Goal: Find specific fact: Find specific fact

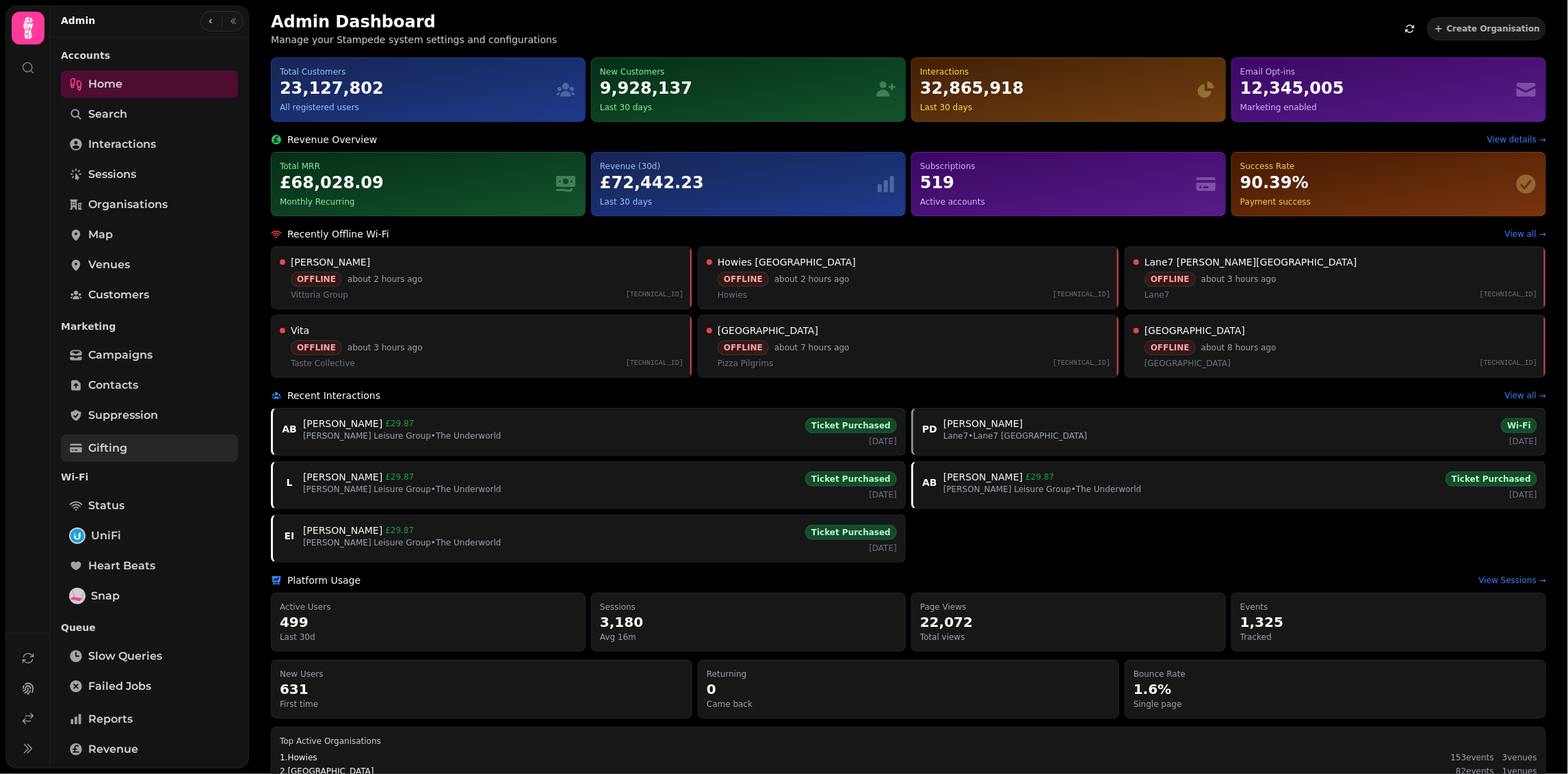
scroll to position [166, 0]
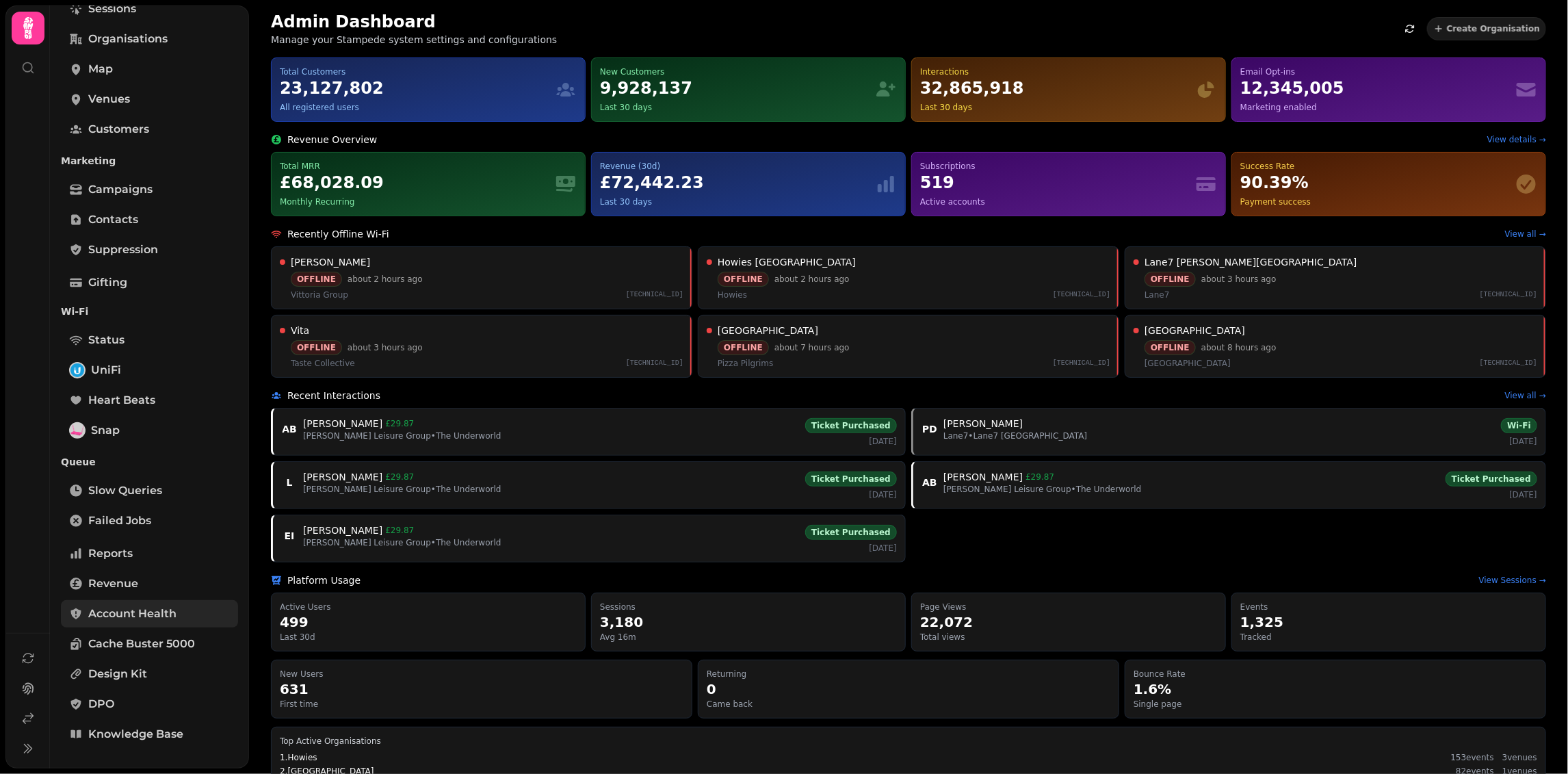
click at [114, 614] on span "Account Health" at bounding box center [131, 614] width 88 height 16
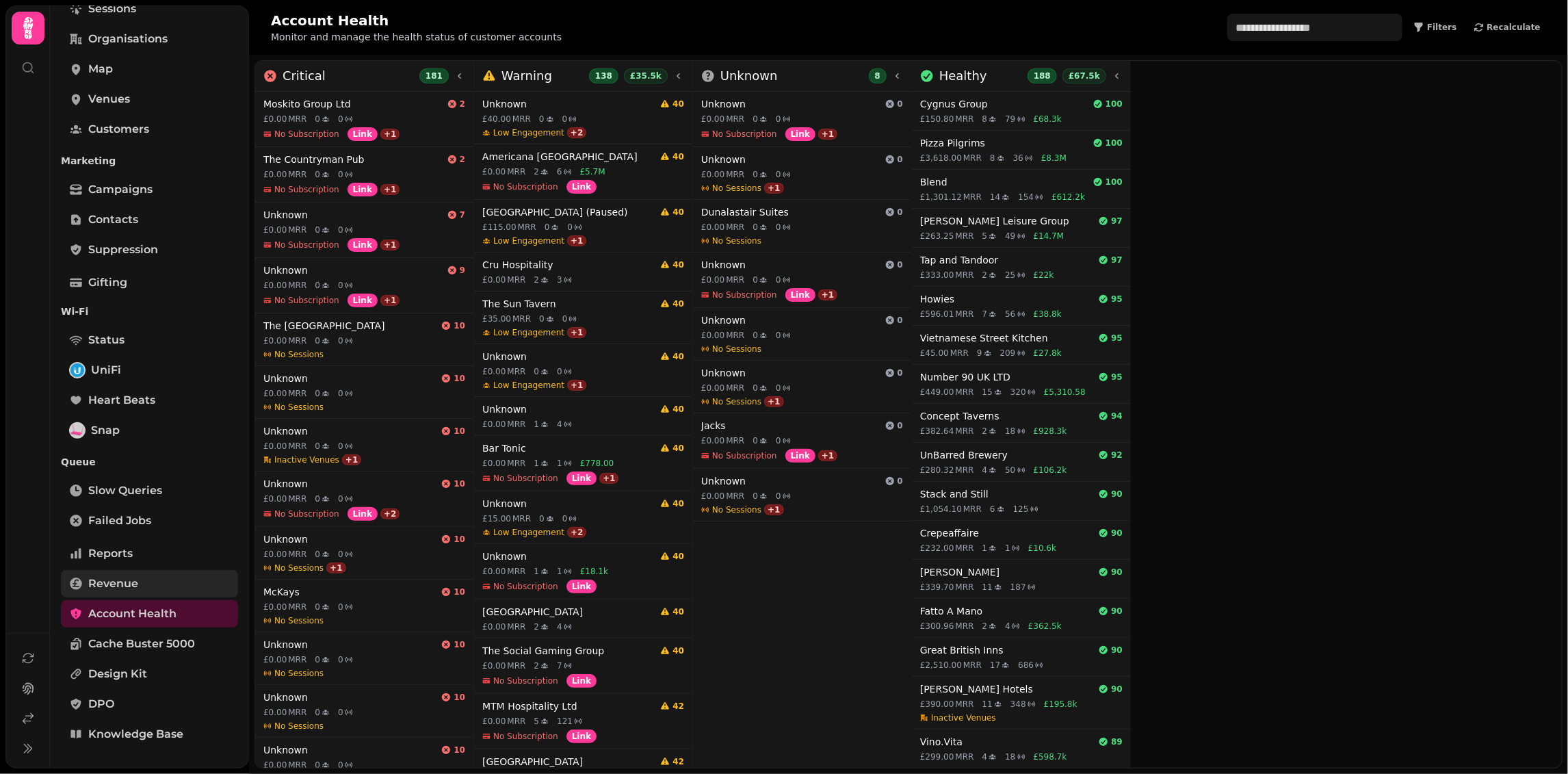
click at [159, 587] on link "Revenue" at bounding box center [149, 583] width 177 height 27
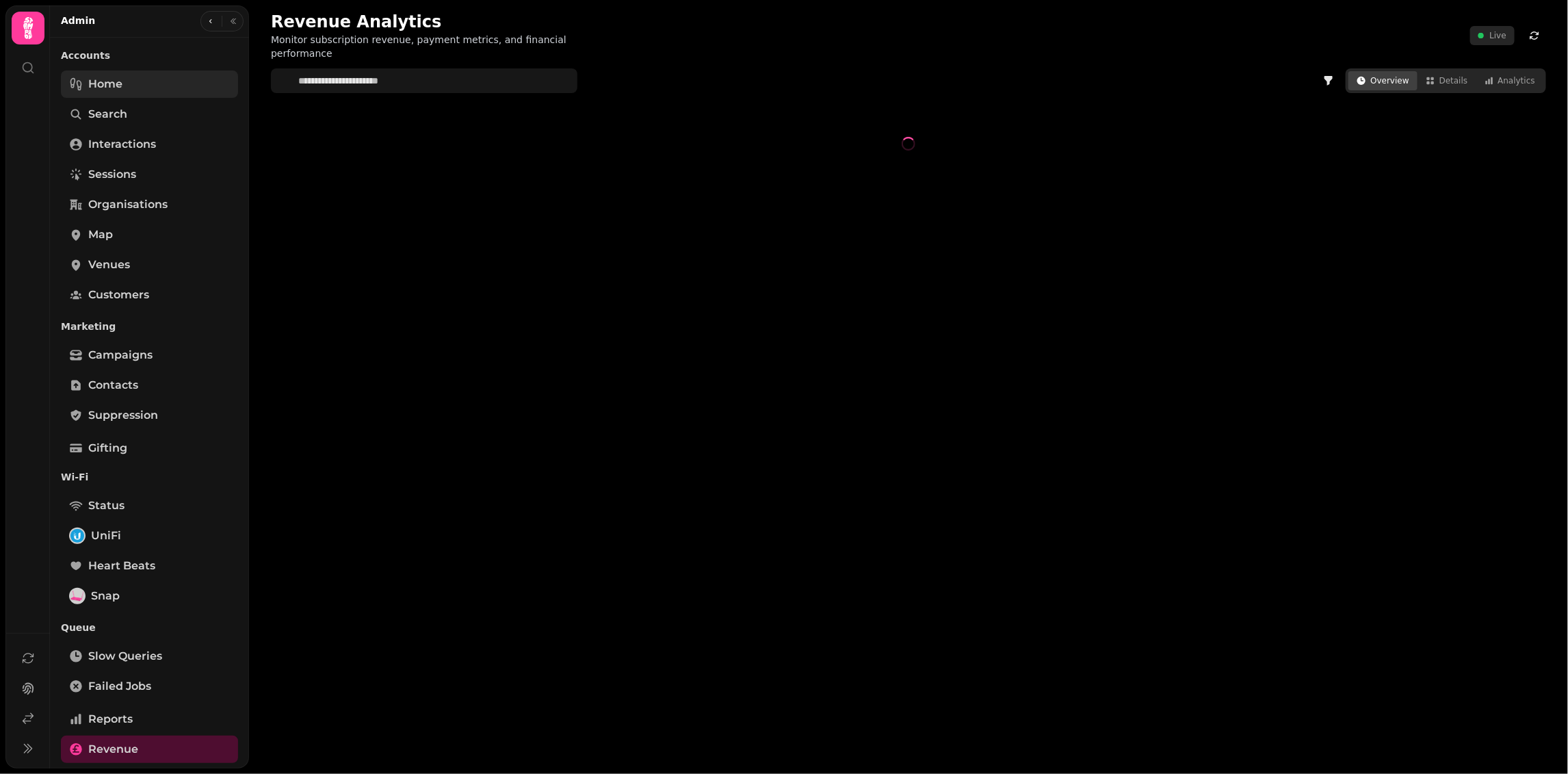
click at [109, 72] on link "Home" at bounding box center [149, 84] width 177 height 27
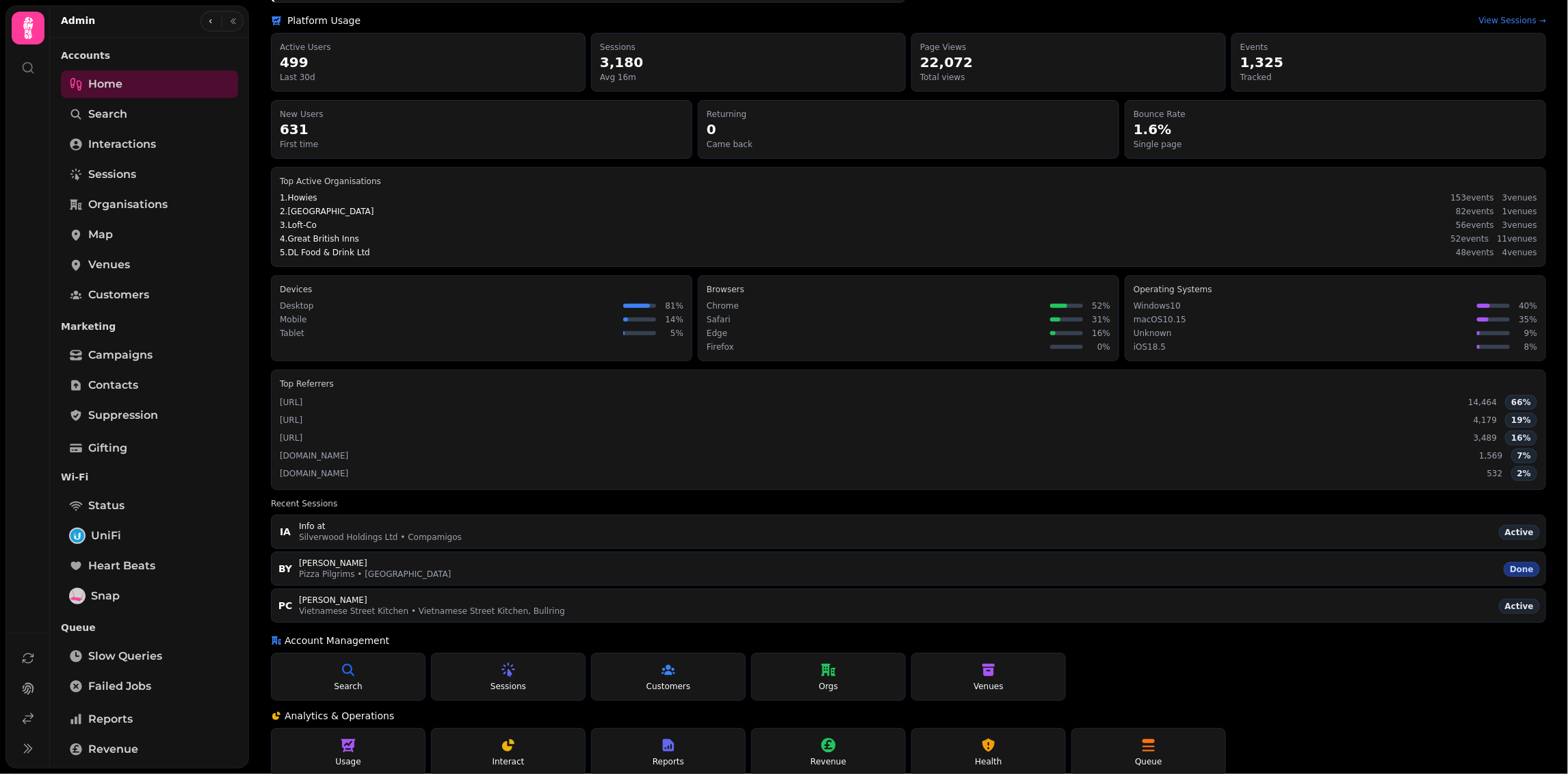
scroll to position [635, 0]
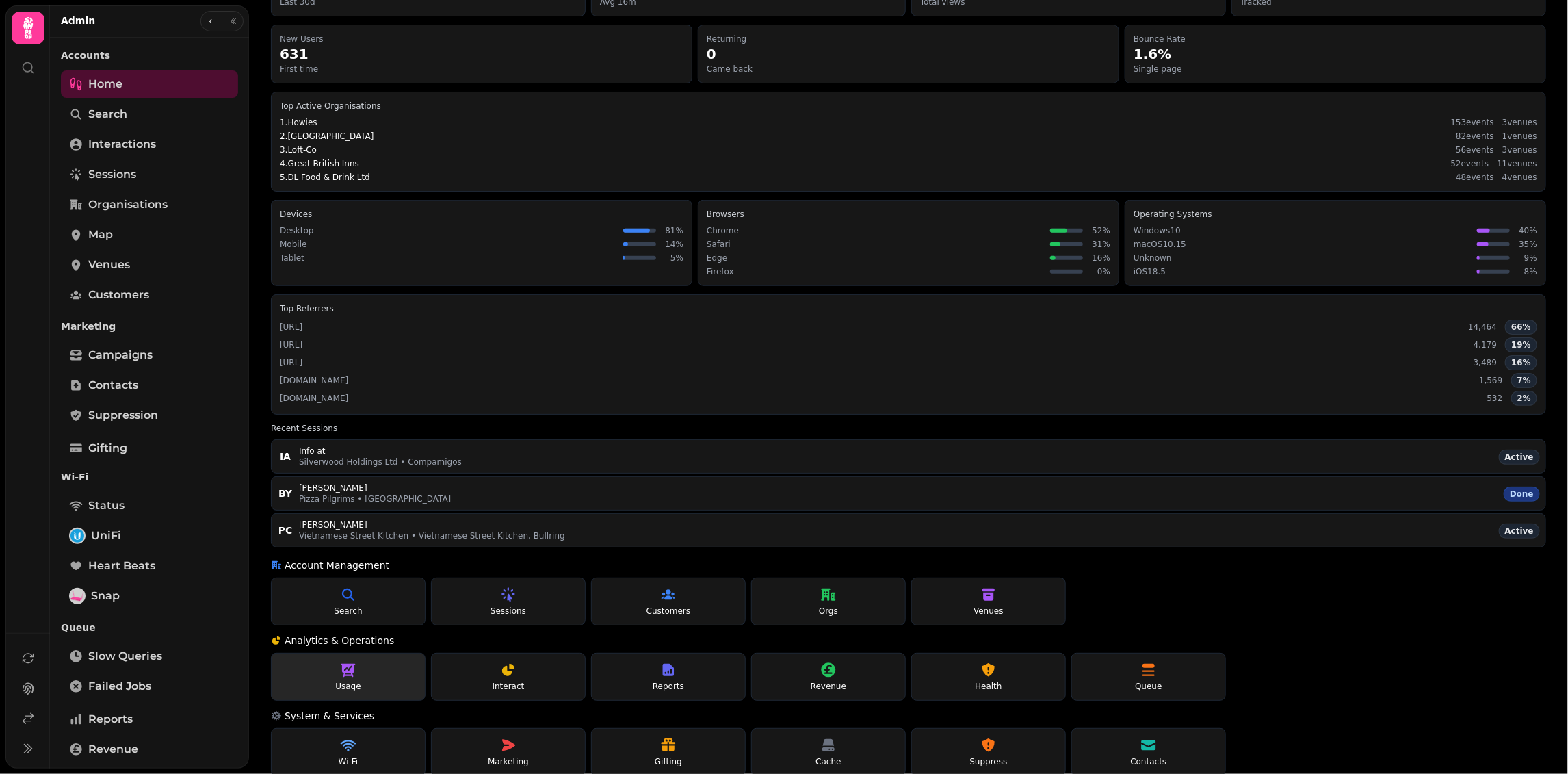
click at [355, 662] on icon at bounding box center [348, 671] width 16 height 16
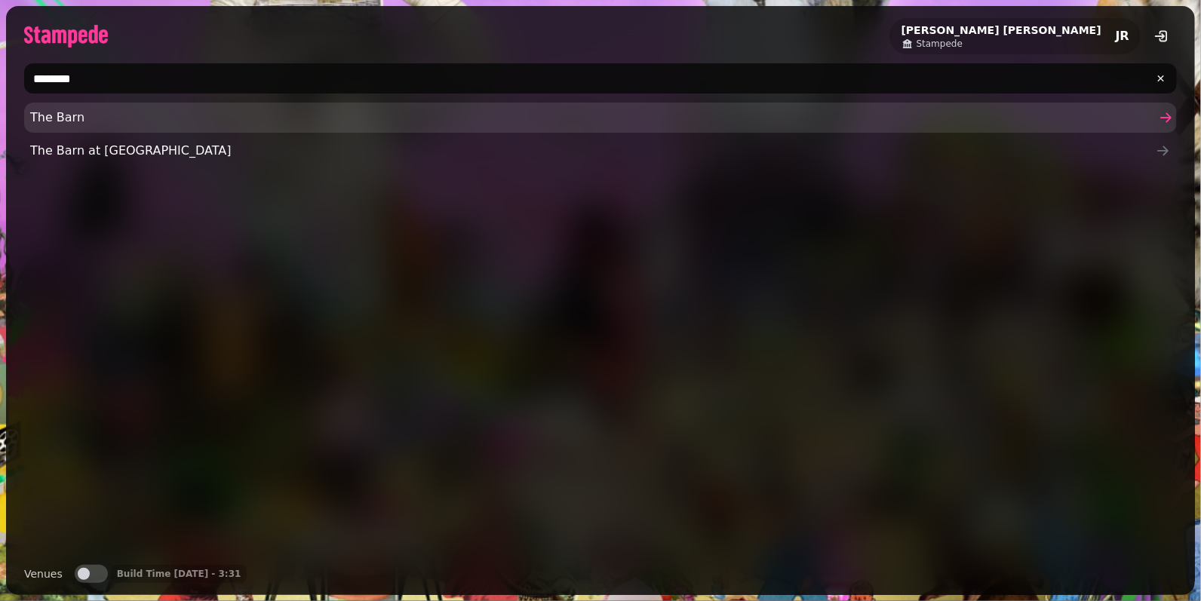
type input "********"
click at [60, 104] on link "The Barn" at bounding box center [600, 118] width 1153 height 30
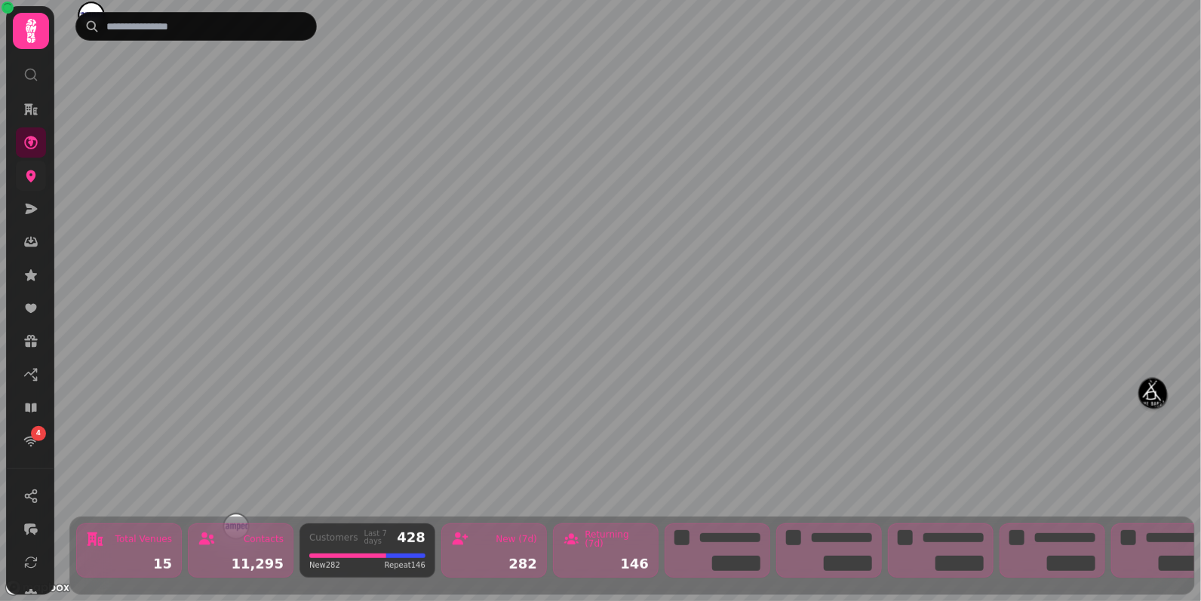
click at [33, 164] on link at bounding box center [31, 176] width 30 height 30
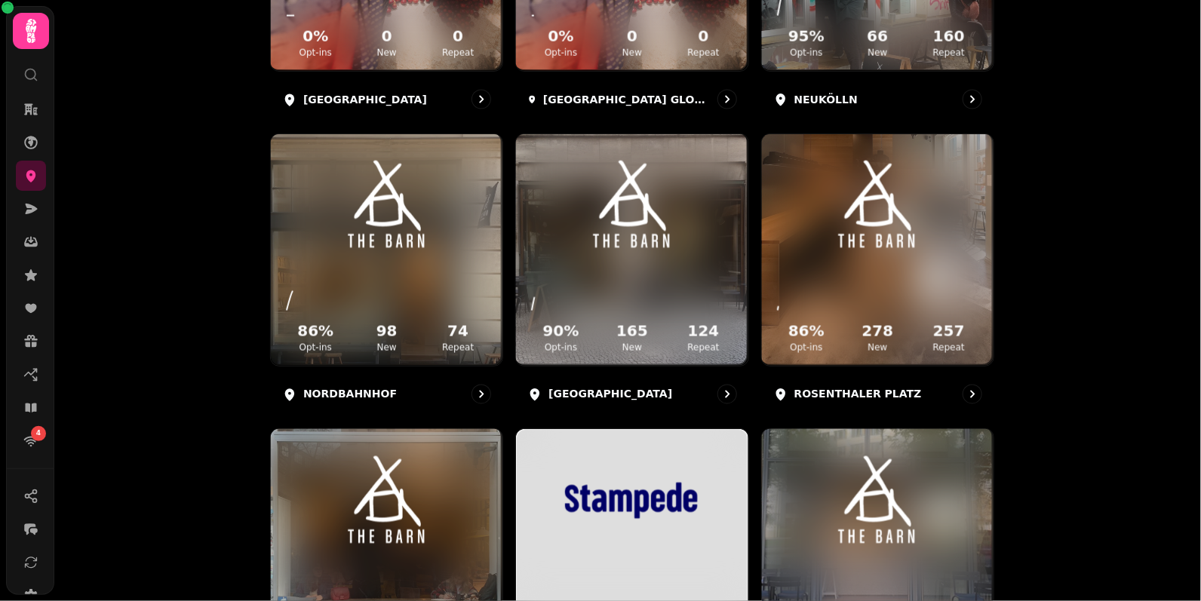
scroll to position [1119, 0]
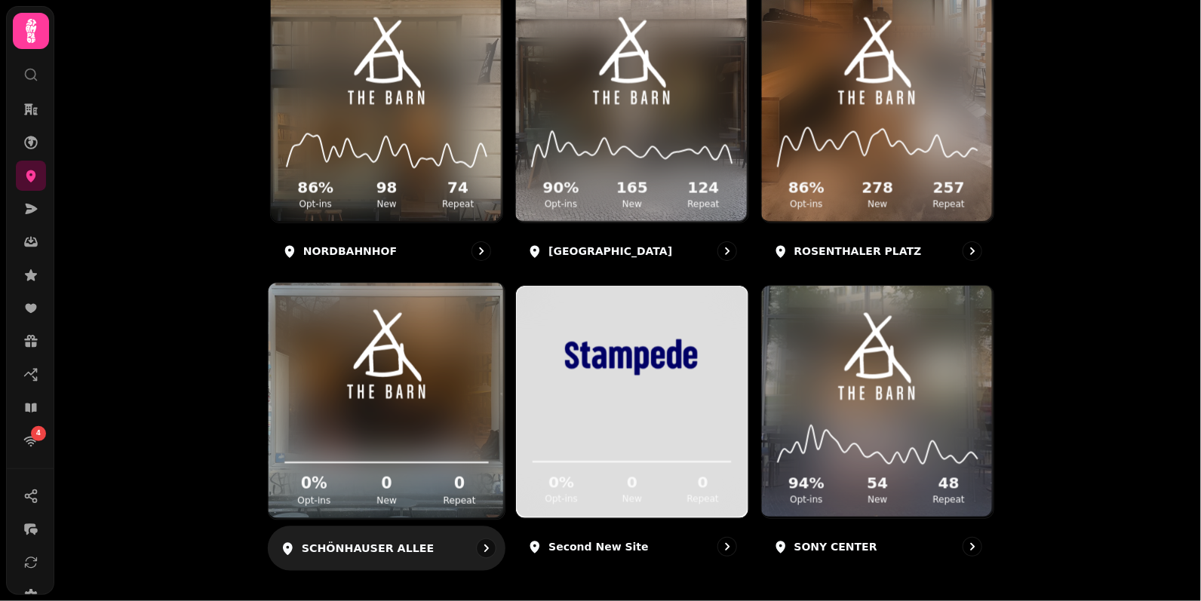
click at [414, 367] on img at bounding box center [386, 357] width 177 height 99
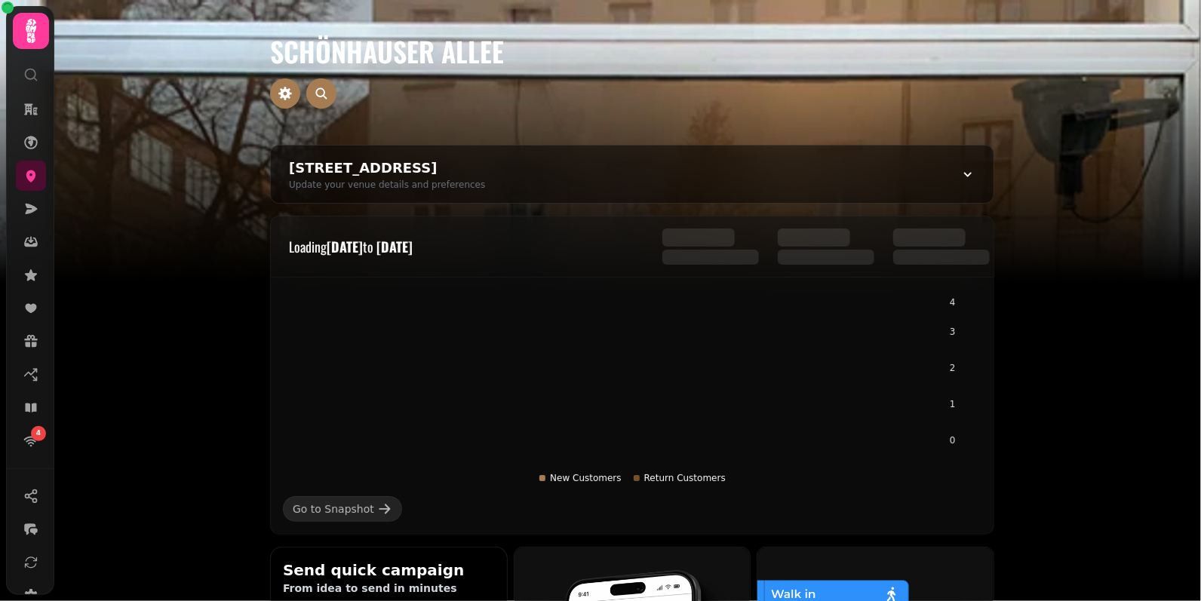
click at [401, 41] on h1 "SCHÖNHAUSER ALLEE" at bounding box center [632, 33] width 724 height 66
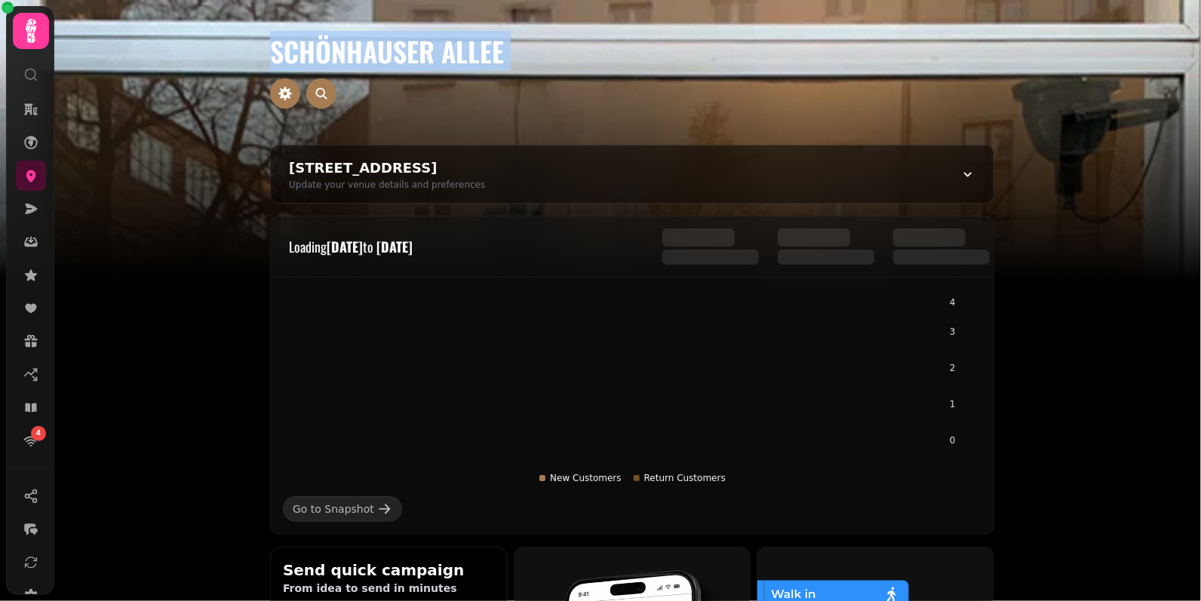
click at [401, 41] on h1 "SCHÖNHAUSER ALLEE" at bounding box center [632, 33] width 724 height 66
copy div "SCHÖNHAUSER ALLEE Schönhauser Allee 8, 10119 Berlin, Germany Update your venue …"
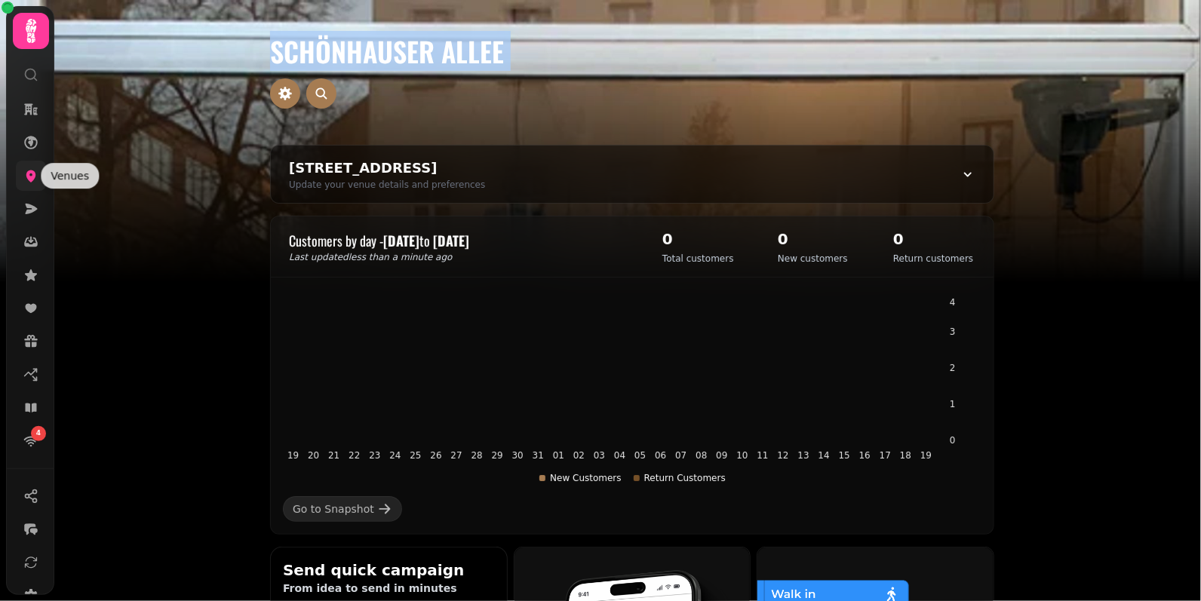
click at [26, 174] on icon at bounding box center [31, 177] width 10 height 12
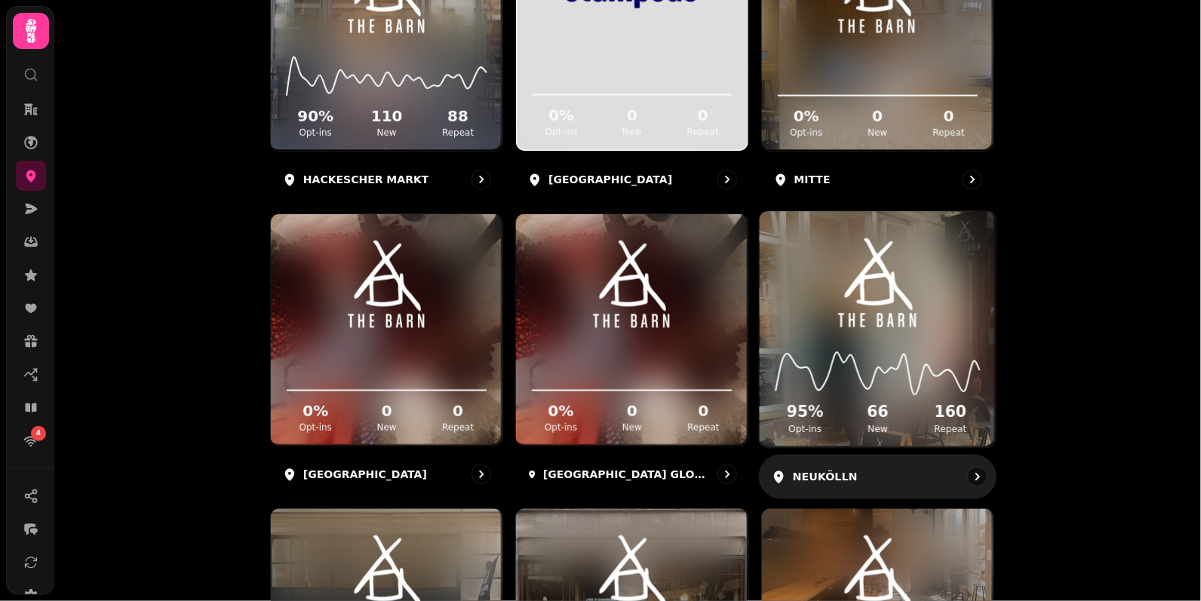
scroll to position [601, 0]
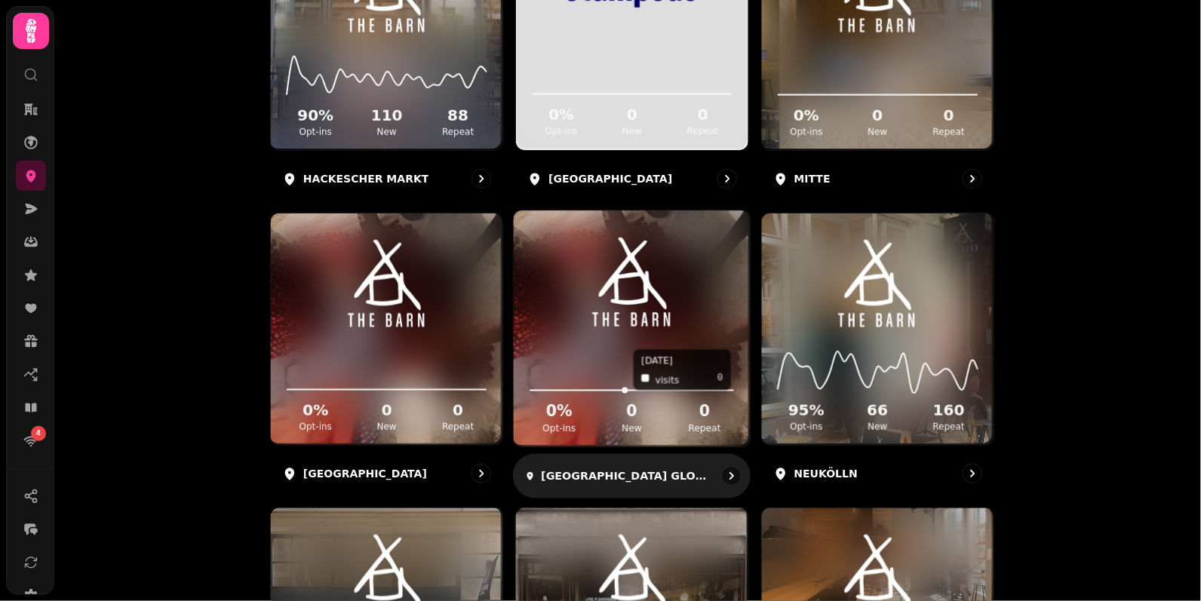
click at [626, 351] on icon at bounding box center [633, 370] width 212 height 49
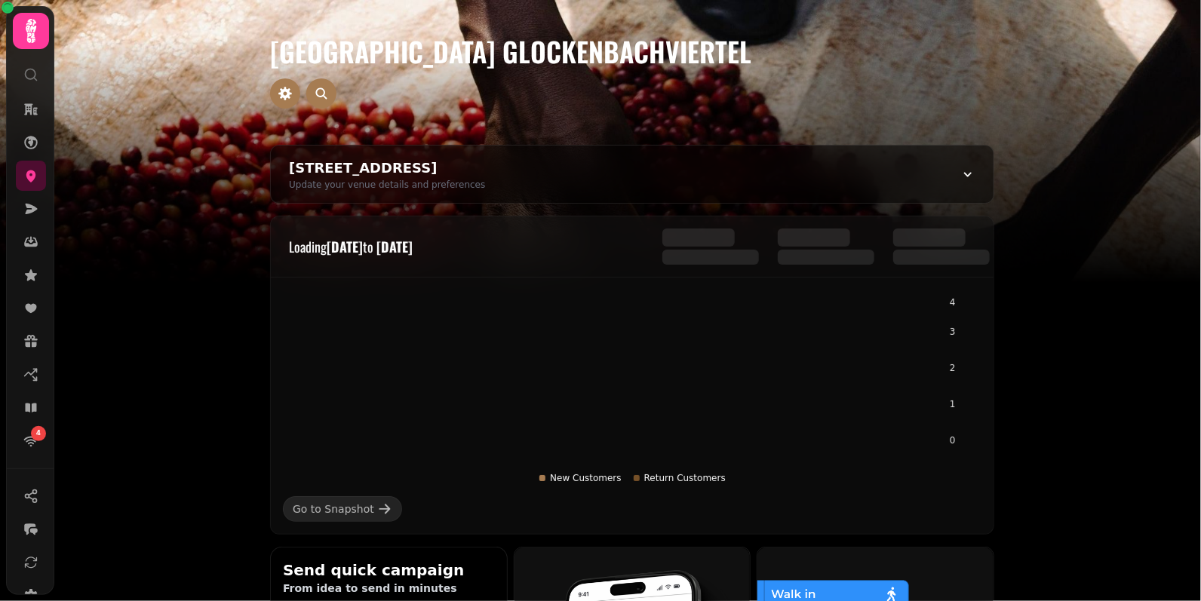
click at [478, 36] on h1 "MÜNCHEN GLOCKENBACHVIERTEL" at bounding box center [632, 33] width 724 height 66
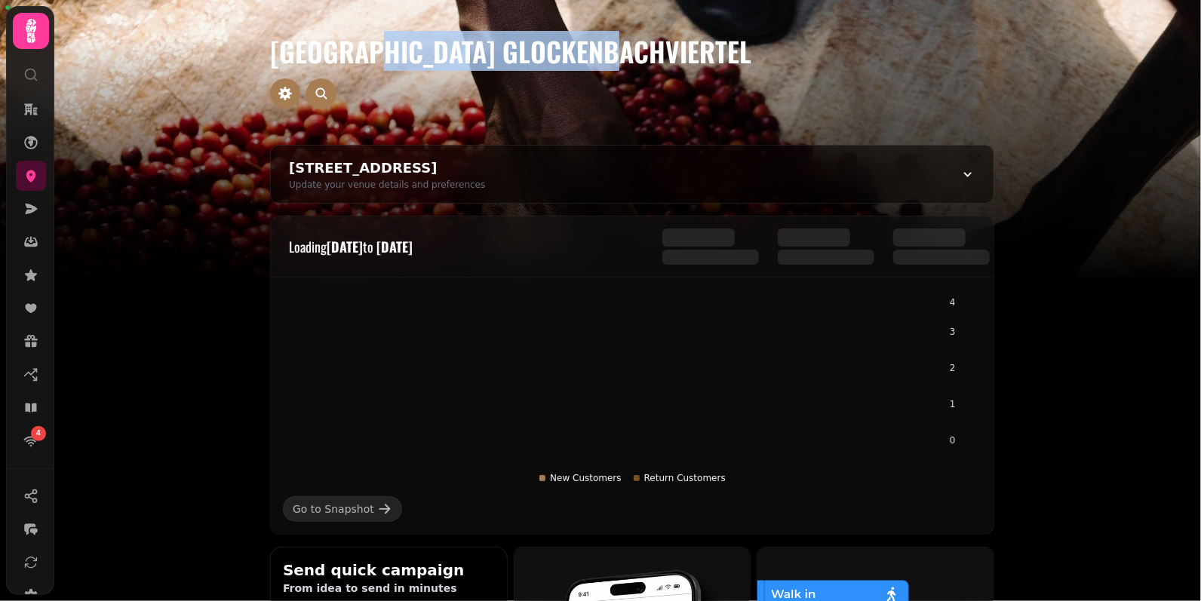
click at [478, 36] on h1 "MÜNCHEN GLOCKENBACHVIERTEL" at bounding box center [632, 33] width 724 height 66
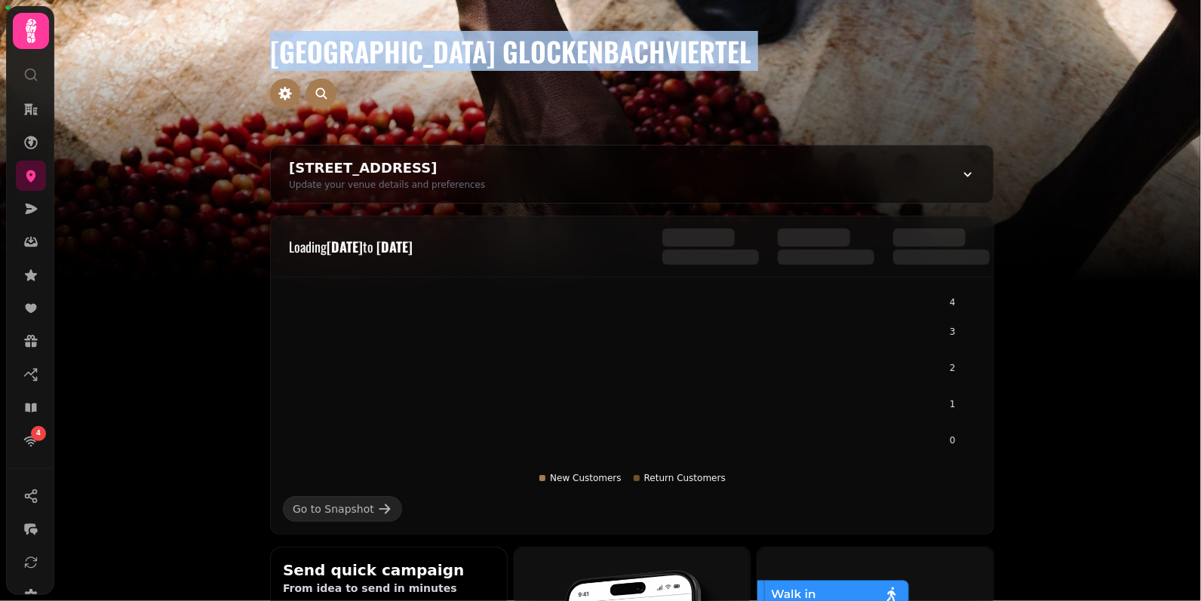
click at [478, 36] on h1 "MÜNCHEN GLOCKENBACHVIERTEL" at bounding box center [632, 33] width 724 height 66
copy div "MÜNCHEN GLOCKENBACHVIERTEL 1 Constitution St, Edinburgh EH6 7BG, UK Update your…"
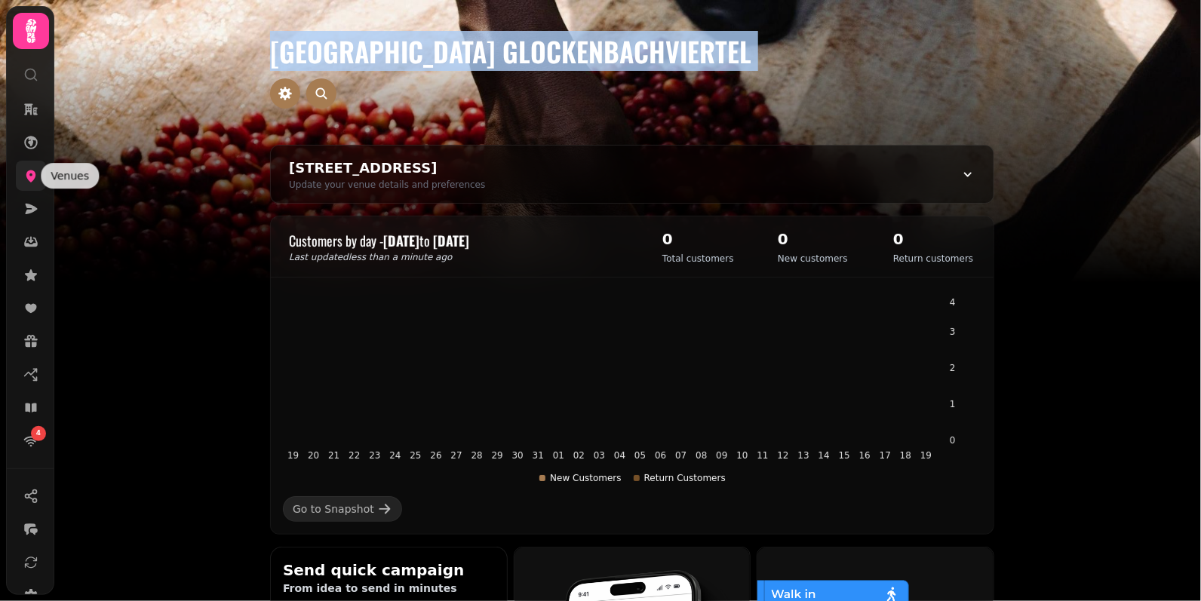
click at [34, 179] on icon at bounding box center [30, 175] width 15 height 15
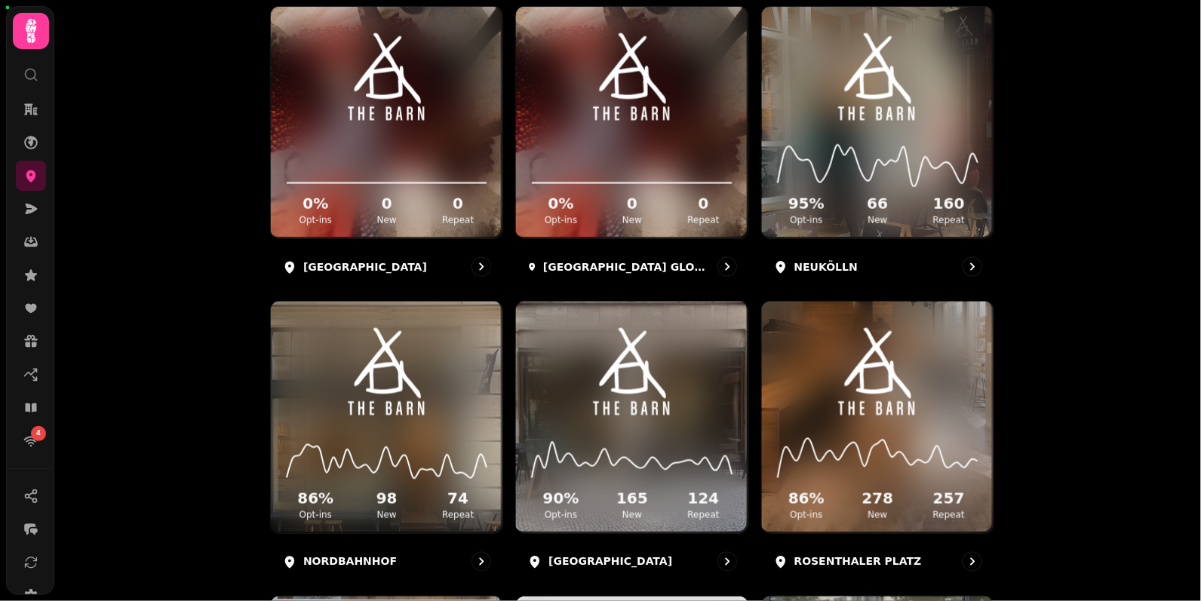
scroll to position [830, 0]
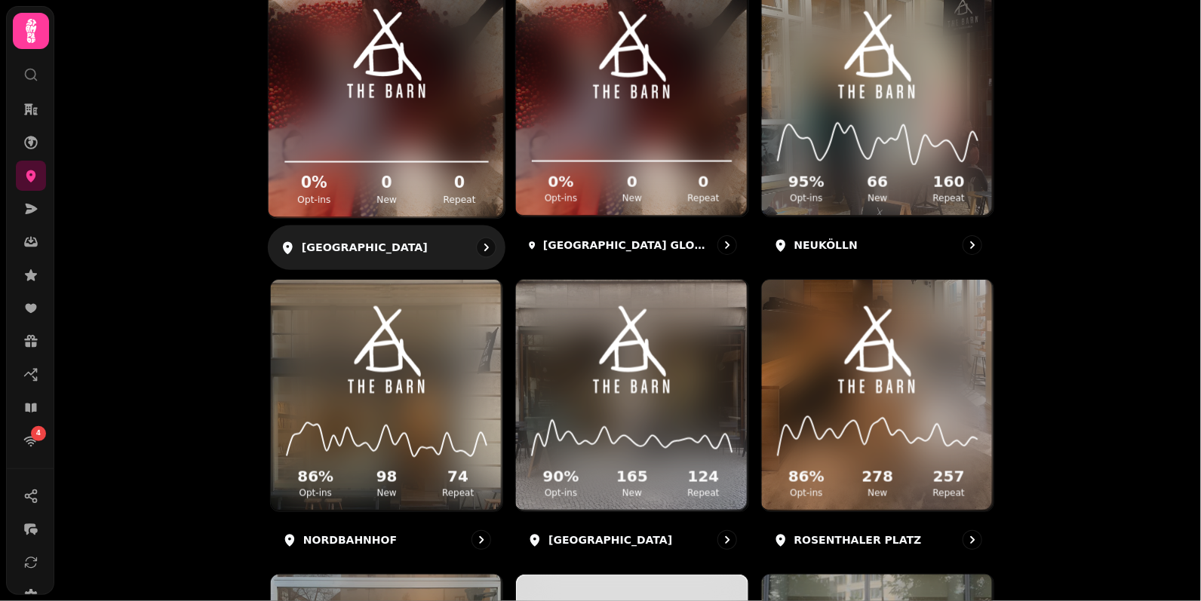
click at [368, 68] on img at bounding box center [386, 55] width 177 height 99
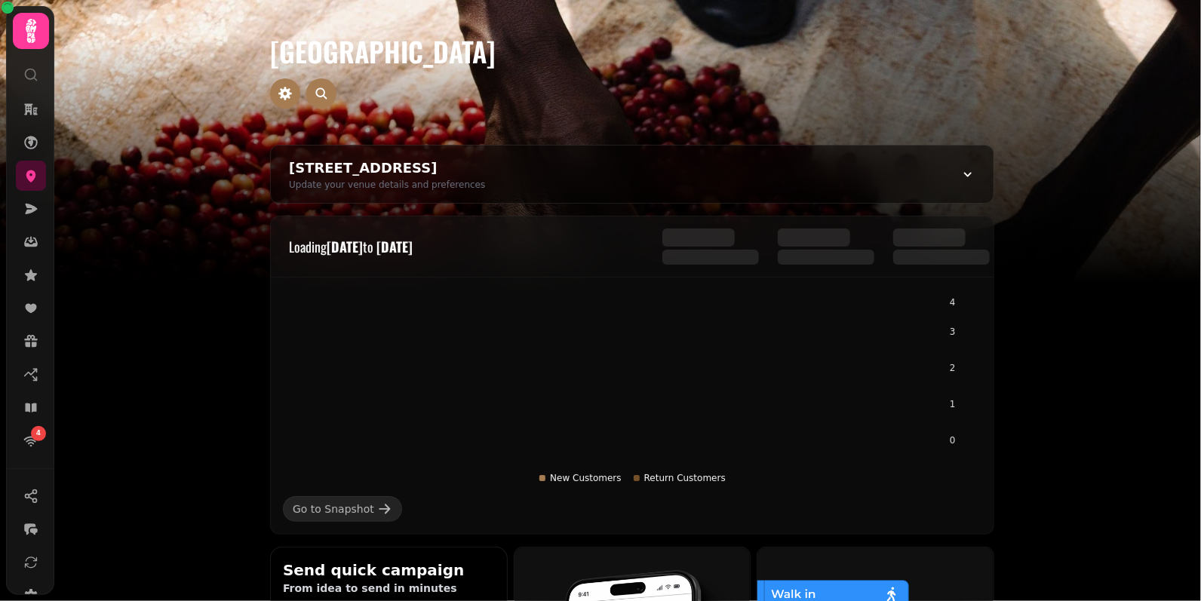
click at [427, 55] on h1 "MÜNCHEN ALTSTADT" at bounding box center [632, 33] width 724 height 66
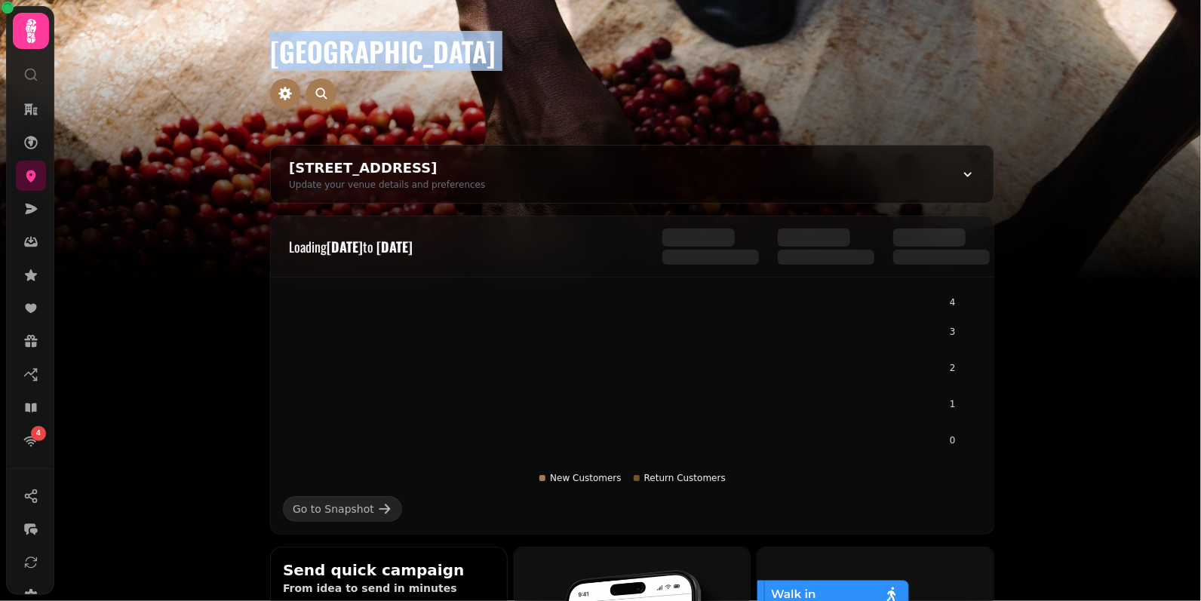
click at [427, 55] on h1 "MÜNCHEN ALTSTADT" at bounding box center [632, 33] width 724 height 66
copy div "MÜNCHEN ALTSTADT 1 Constitution St, Edinburgh EH6 7BG, UK Update your venue det…"
